Goal: Check status: Check status

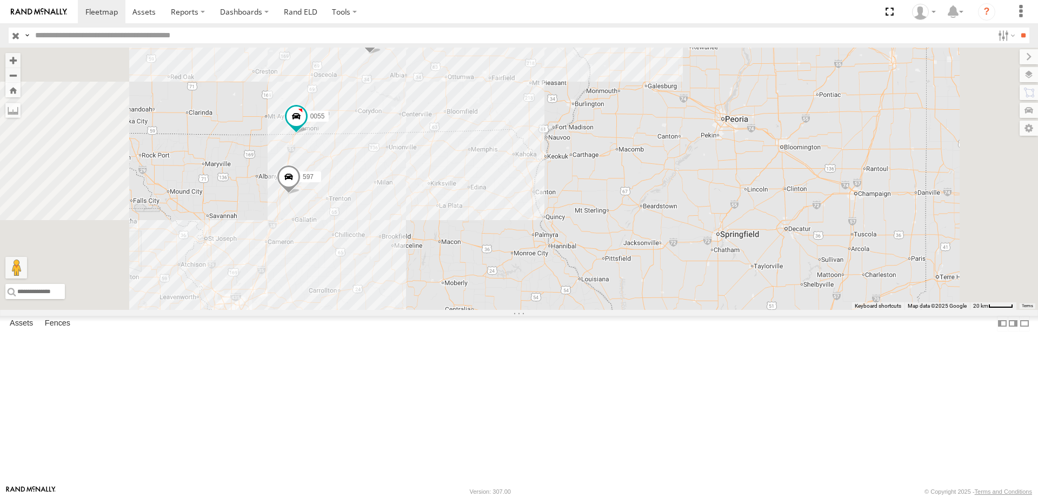
drag, startPoint x: 522, startPoint y: 291, endPoint x: 523, endPoint y: 221, distance: 70.3
click at [523, 221] on div "49 0055 48 47 46 597 587" at bounding box center [519, 179] width 1038 height 262
click at [306, 125] on span at bounding box center [296, 115] width 19 height 19
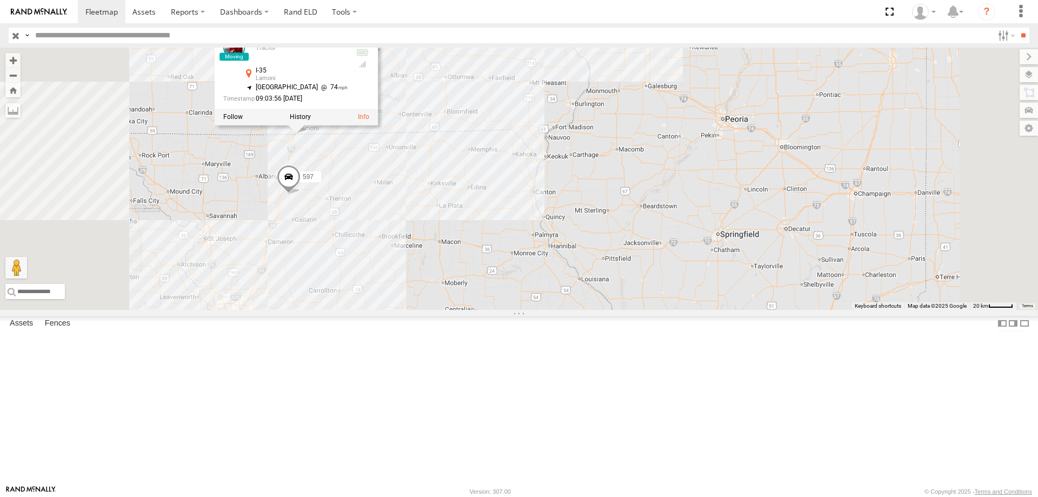
click at [563, 219] on div "49 0055 48 47 46 597 587 0055 Tractor I-35 Lamoni 40.58248 , -93.92937 North Ea…" at bounding box center [519, 179] width 1038 height 262
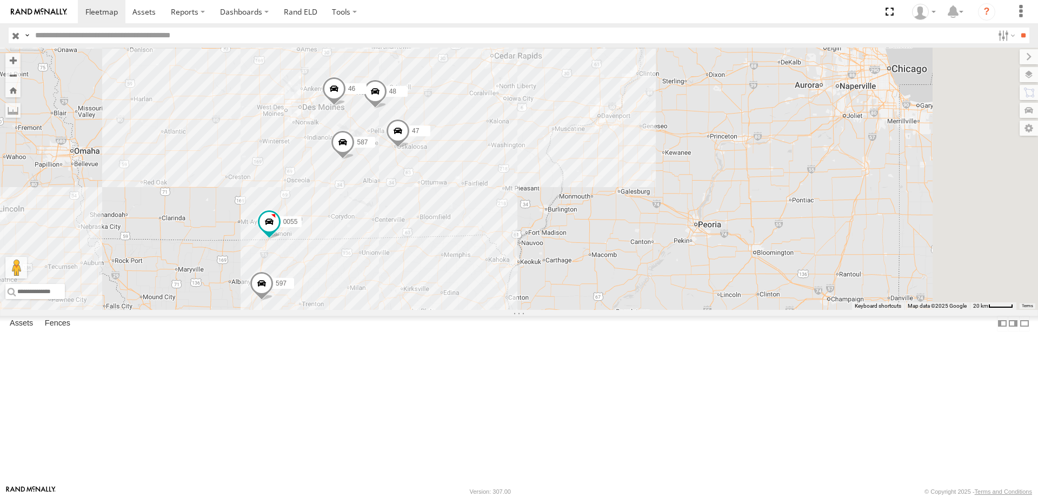
drag, startPoint x: 583, startPoint y: 184, endPoint x: 510, endPoint y: 294, distance: 132.1
click at [510, 294] on div "49 0055 48 47 46 597 587" at bounding box center [519, 179] width 1038 height 262
click at [387, 109] on span at bounding box center [375, 93] width 24 height 29
click at [620, 154] on div "49 0055 48 47 46 597 587 48 Tractor [PERSON_NAME] Shop 41.57953 , -92.85268 0 0…" at bounding box center [519, 179] width 1038 height 262
click at [410, 148] on span at bounding box center [398, 133] width 24 height 29
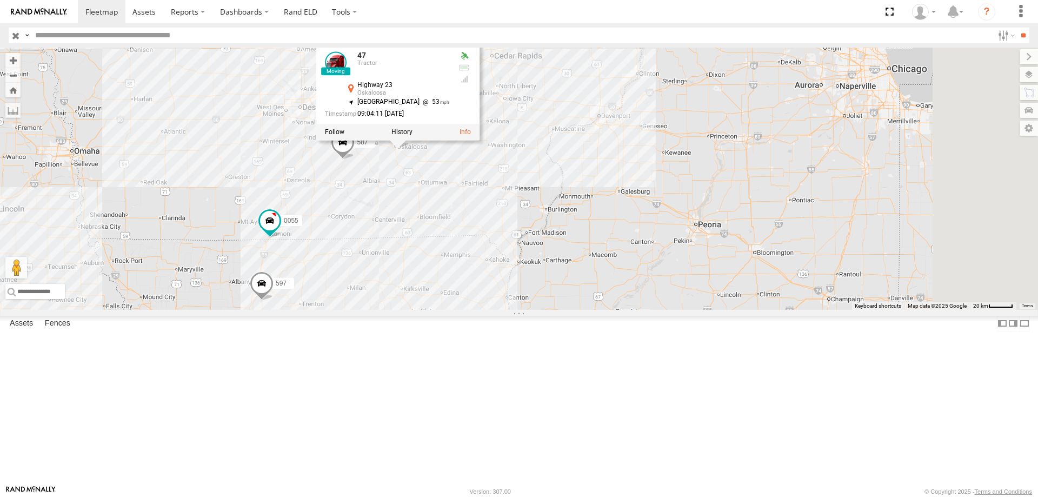
click at [355, 160] on span at bounding box center [343, 144] width 24 height 29
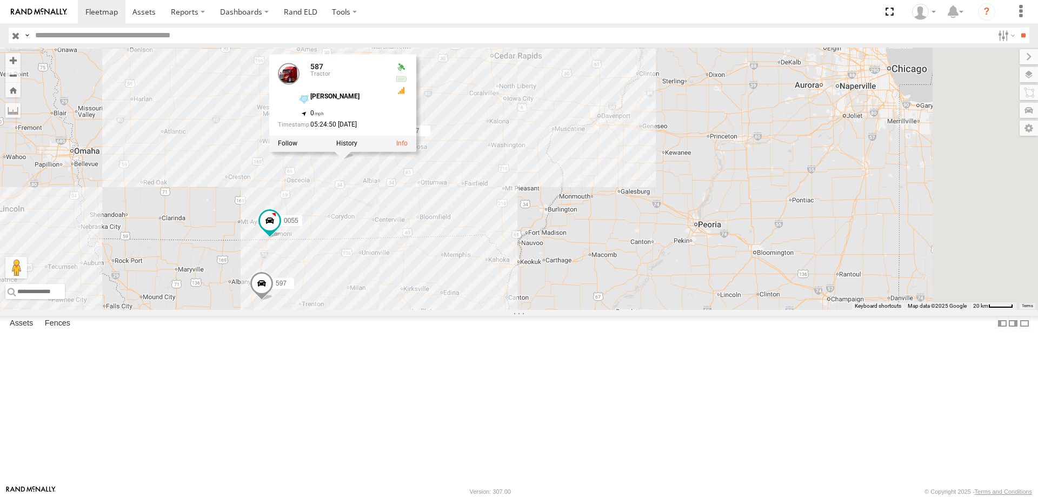
click at [534, 271] on div "49 0055 48 47 46 597 587 587 Tractor [PERSON_NAME] 41.19067 , -93.17801 0 05:24…" at bounding box center [519, 179] width 1038 height 262
